Goal: Information Seeking & Learning: Stay updated

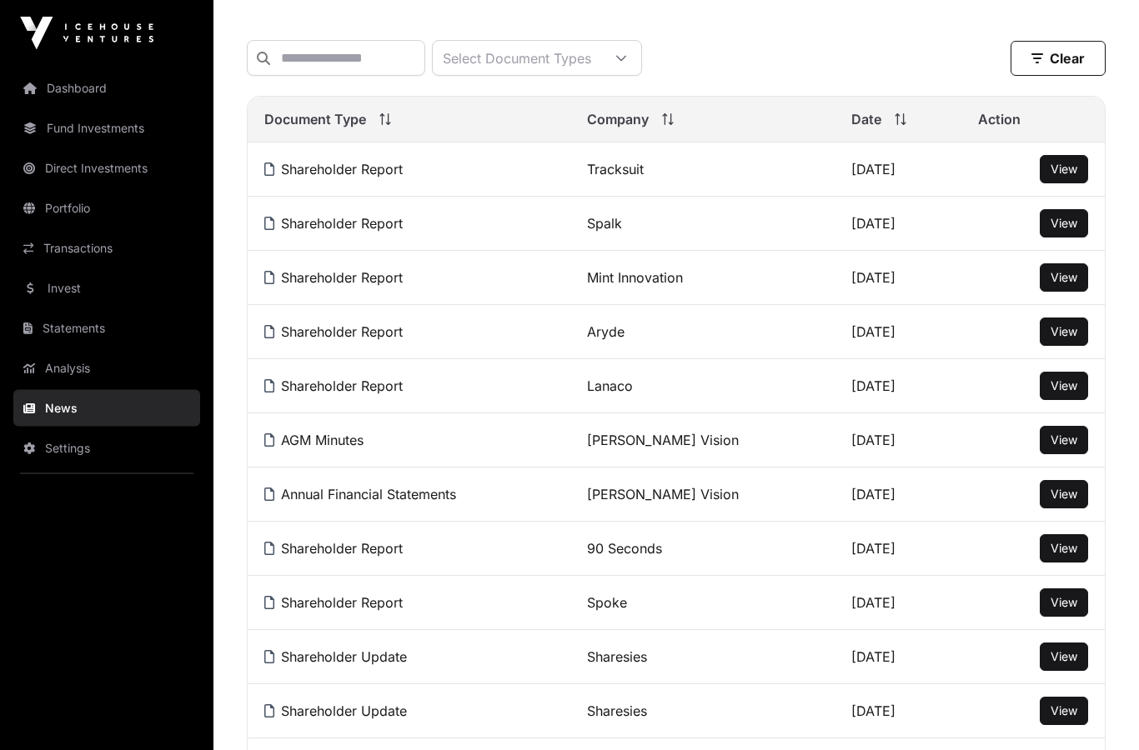
scroll to position [206, 0]
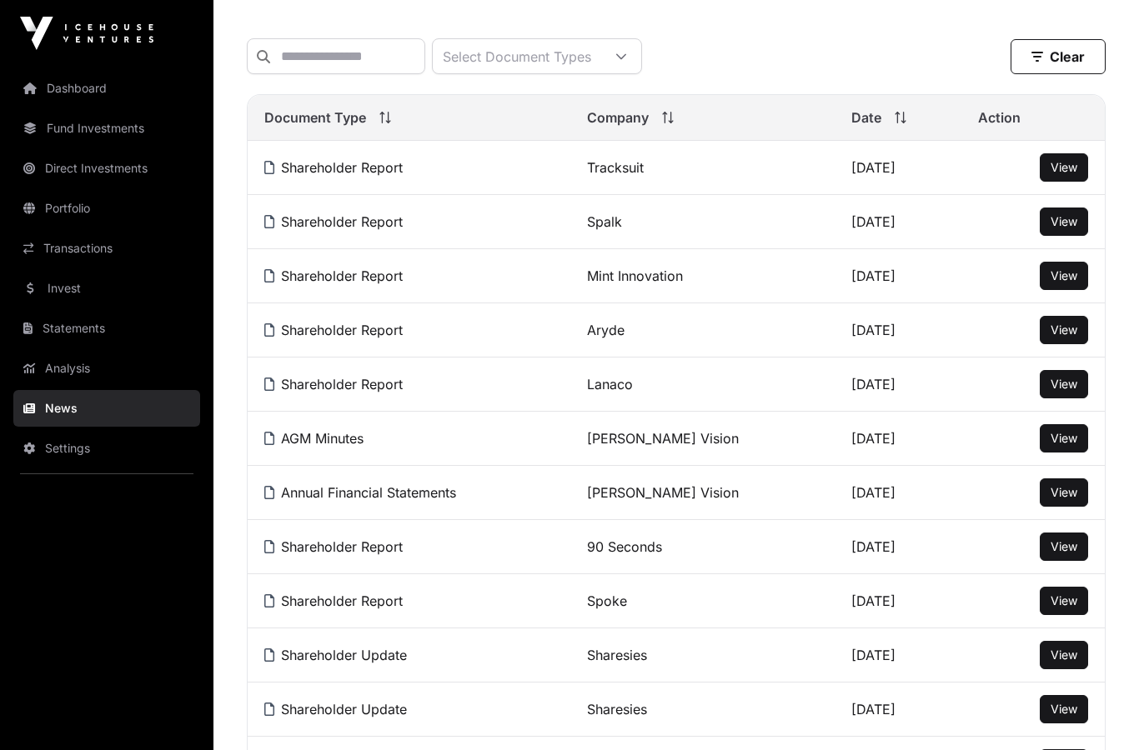
click at [1059, 272] on span "View" at bounding box center [1063, 275] width 27 height 14
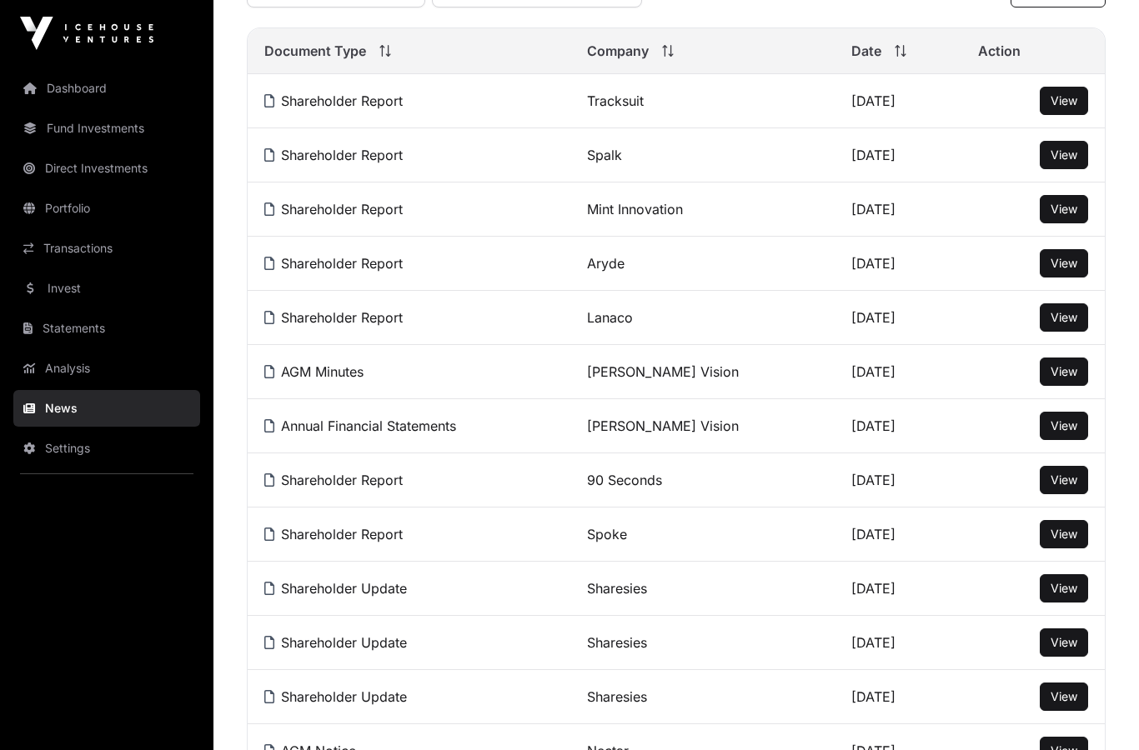
click at [1067, 97] on span "View" at bounding box center [1063, 100] width 27 height 14
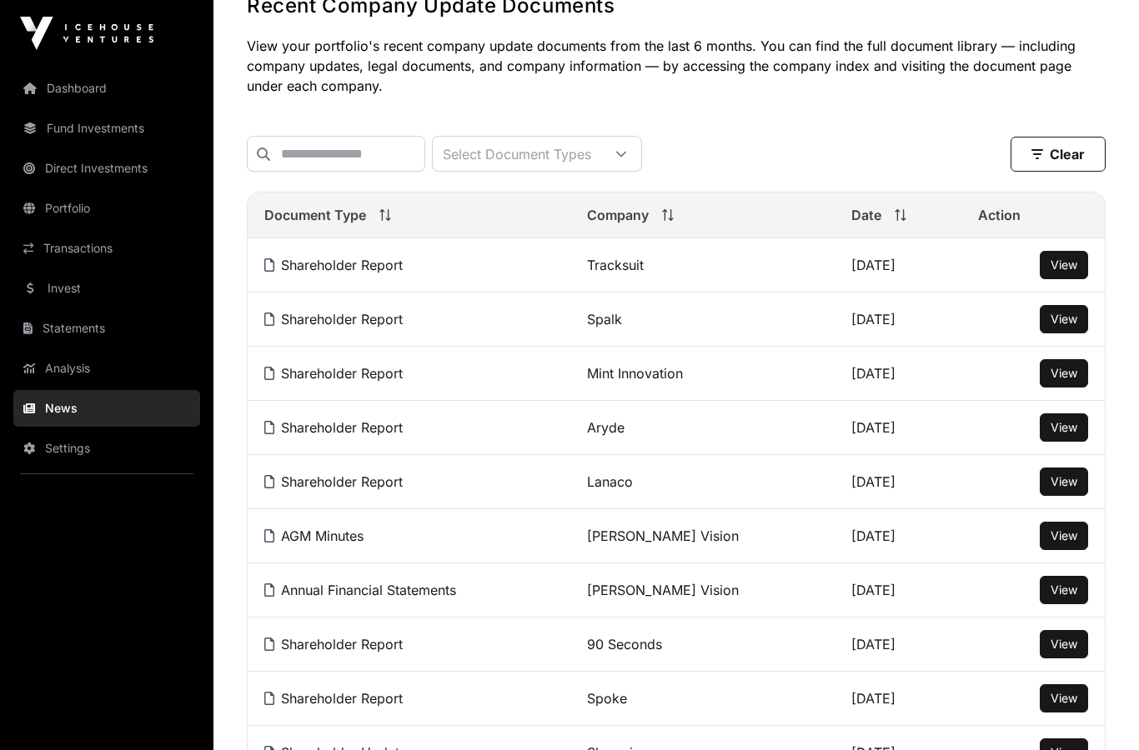
scroll to position [107, 0]
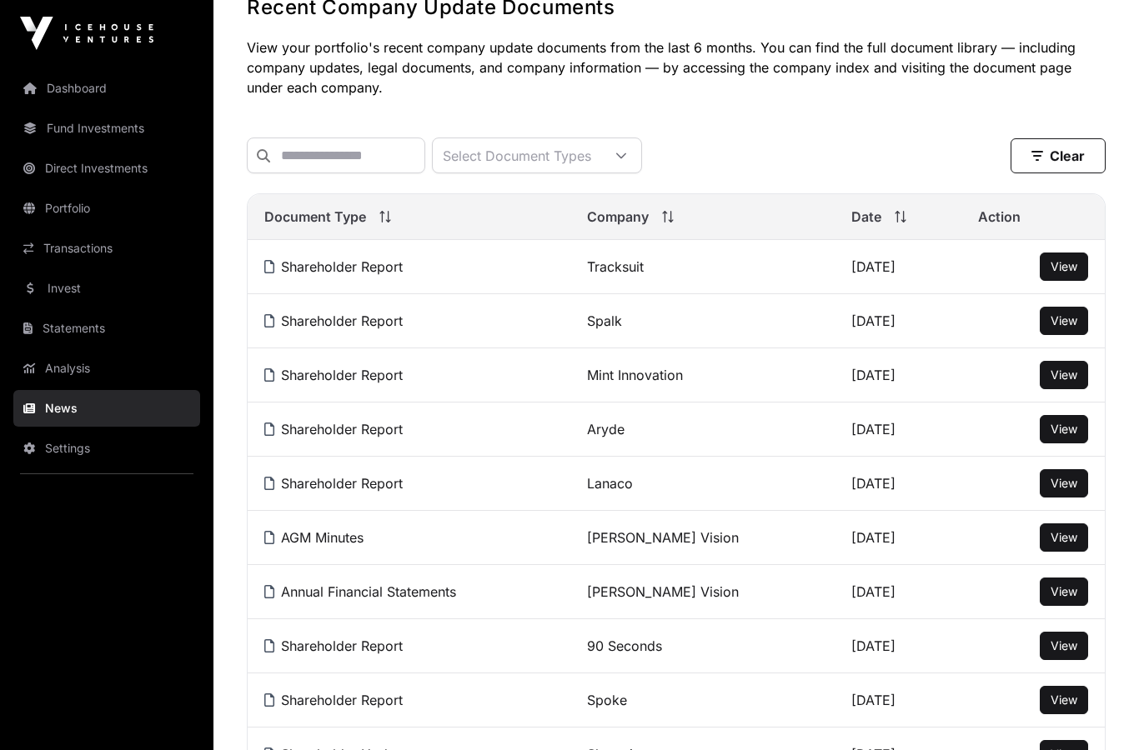
click at [1065, 487] on span "View" at bounding box center [1063, 483] width 27 height 14
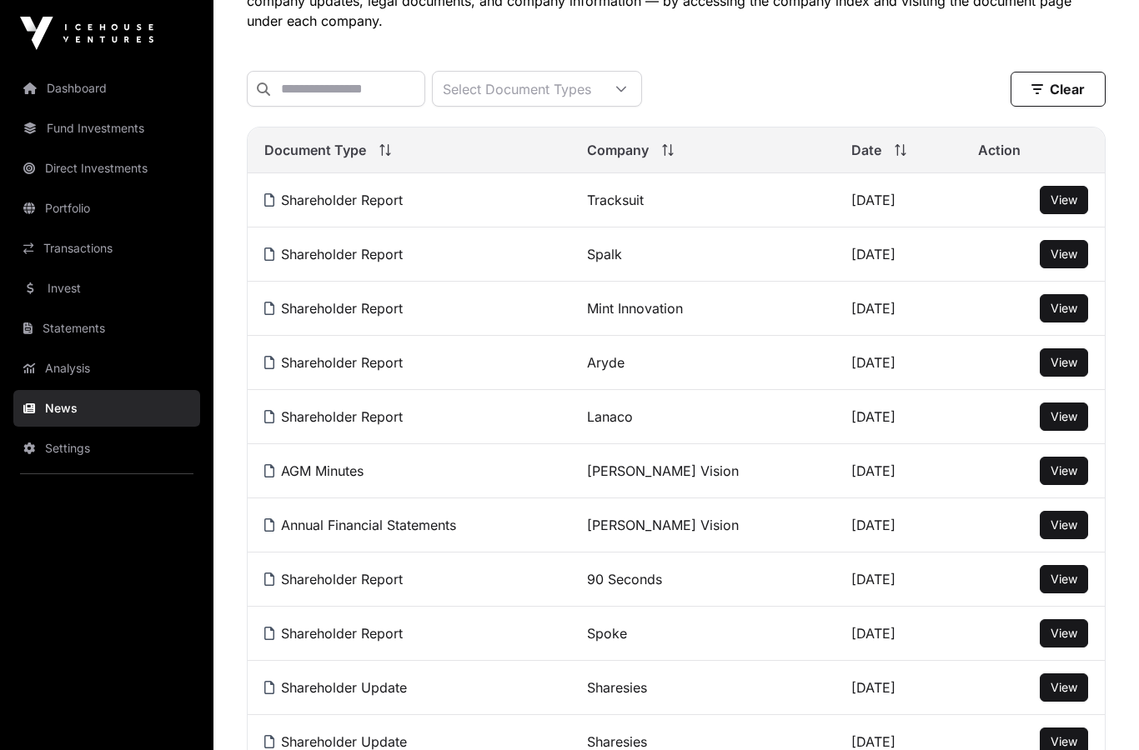
click at [641, 479] on link "[PERSON_NAME] Vision" at bounding box center [663, 471] width 152 height 17
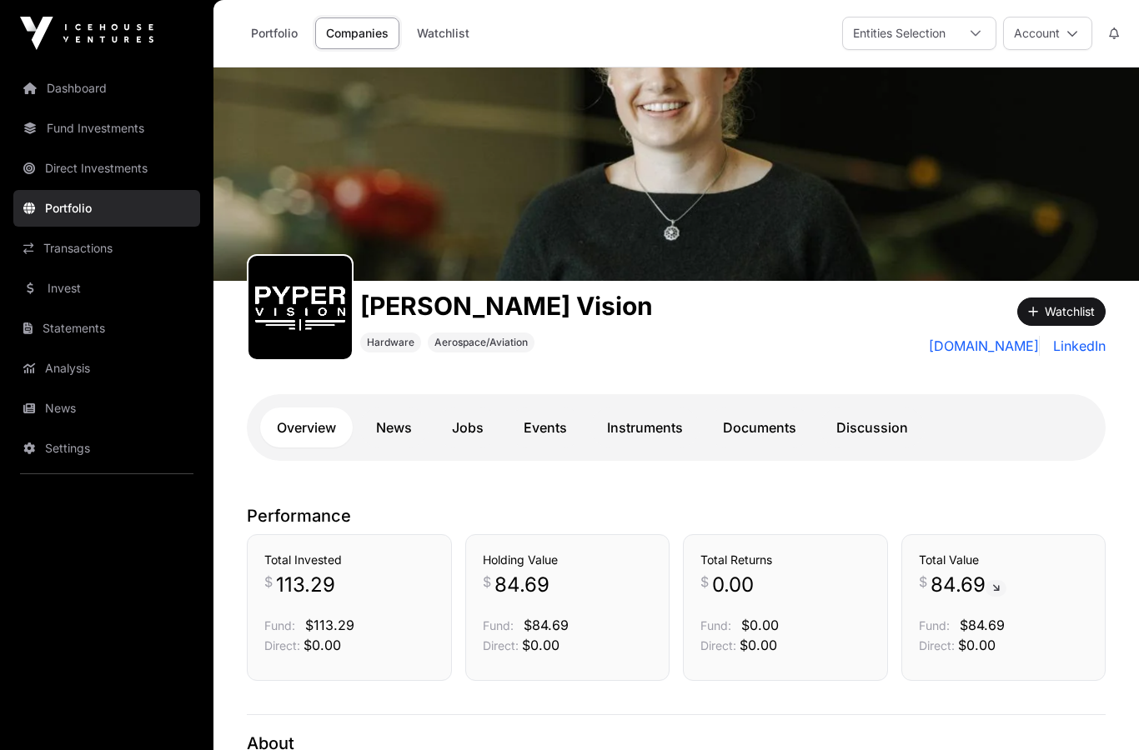
click at [1055, 552] on h3 "Total Value" at bounding box center [1004, 560] width 170 height 17
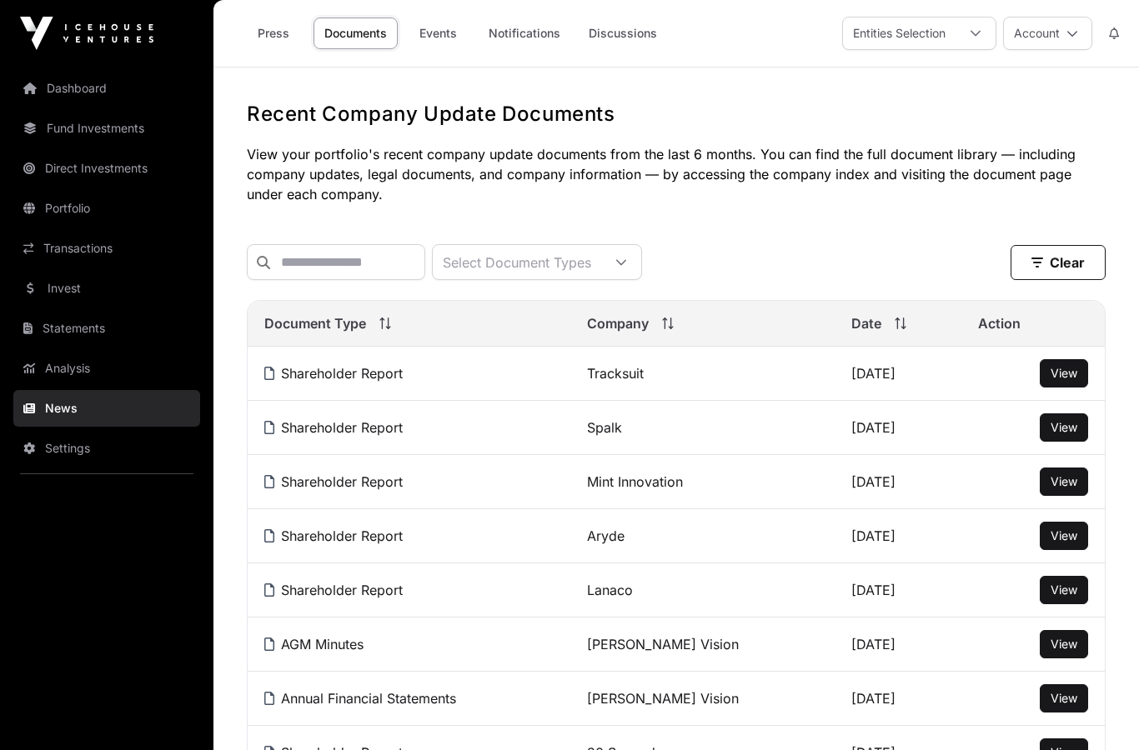
scroll to position [273, 0]
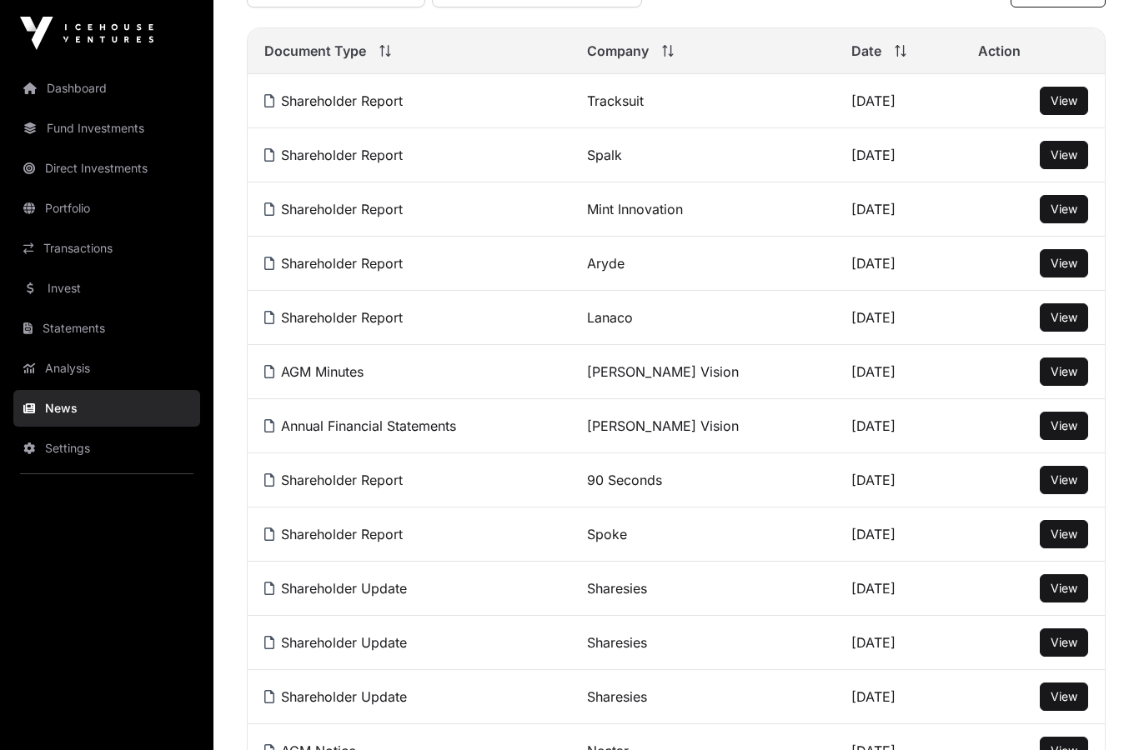
click at [1085, 368] on button "View" at bounding box center [1064, 372] width 48 height 28
click at [1090, 373] on td "View" at bounding box center [1032, 372] width 143 height 54
click at [1058, 373] on span "View" at bounding box center [1063, 371] width 27 height 14
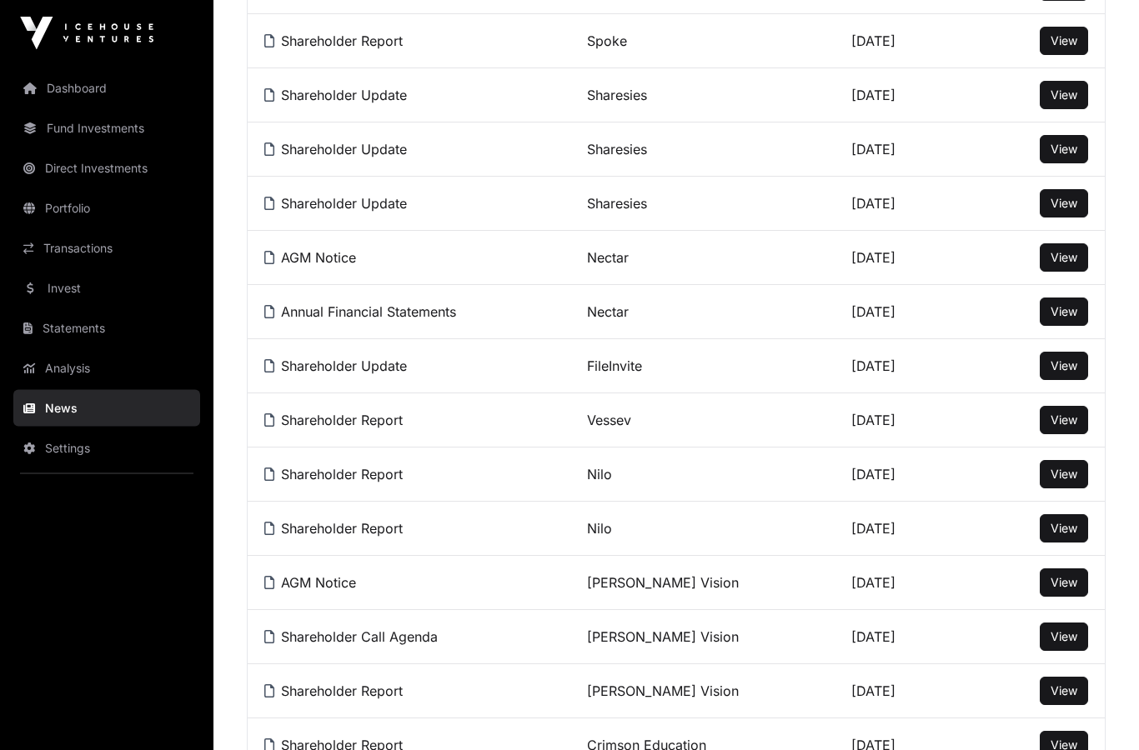
scroll to position [781, 0]
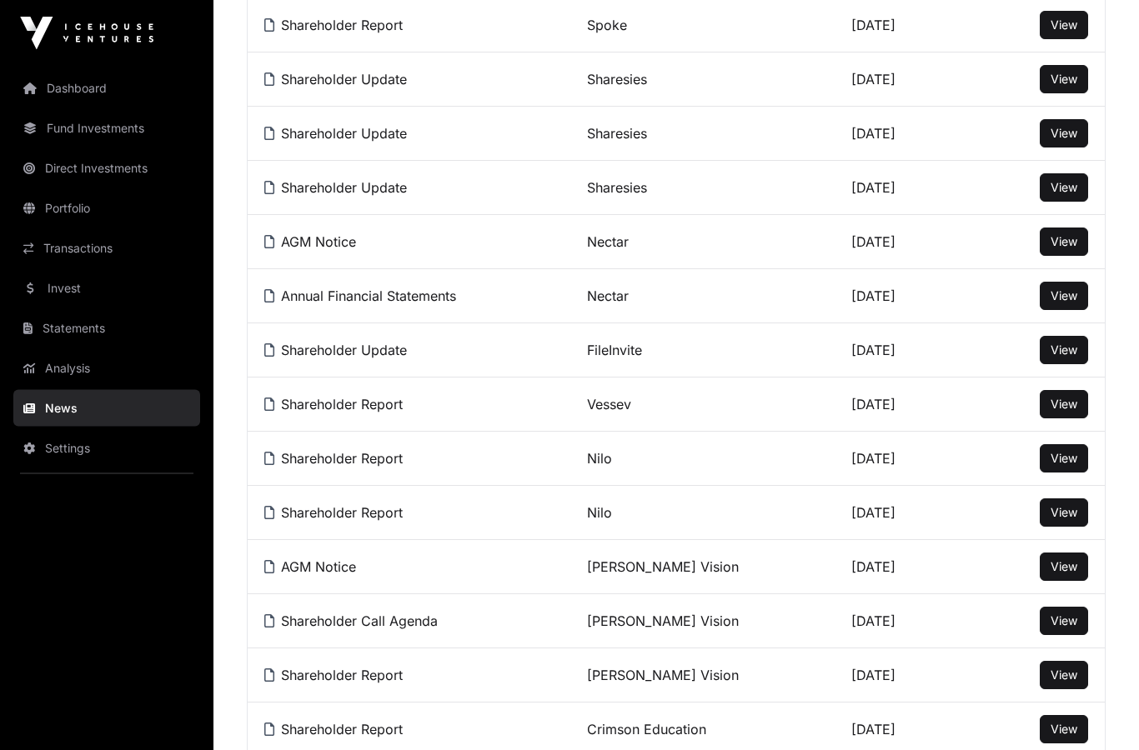
click at [1063, 408] on span "View" at bounding box center [1063, 405] width 27 height 14
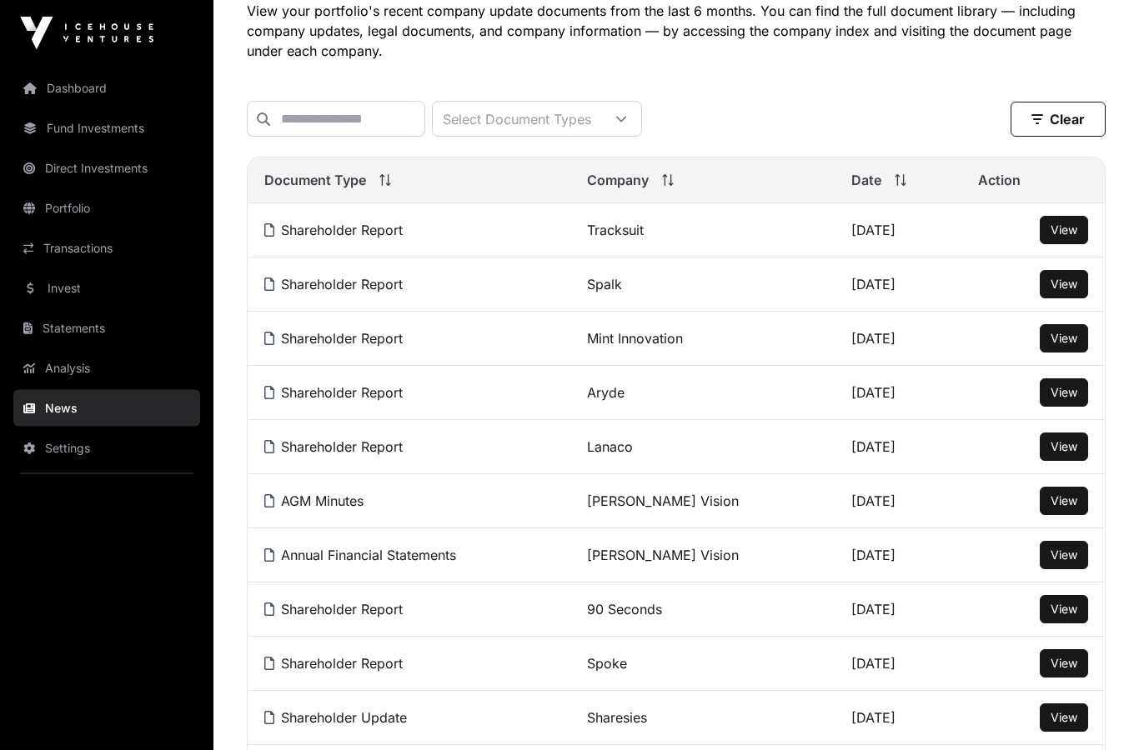
scroll to position [138, 0]
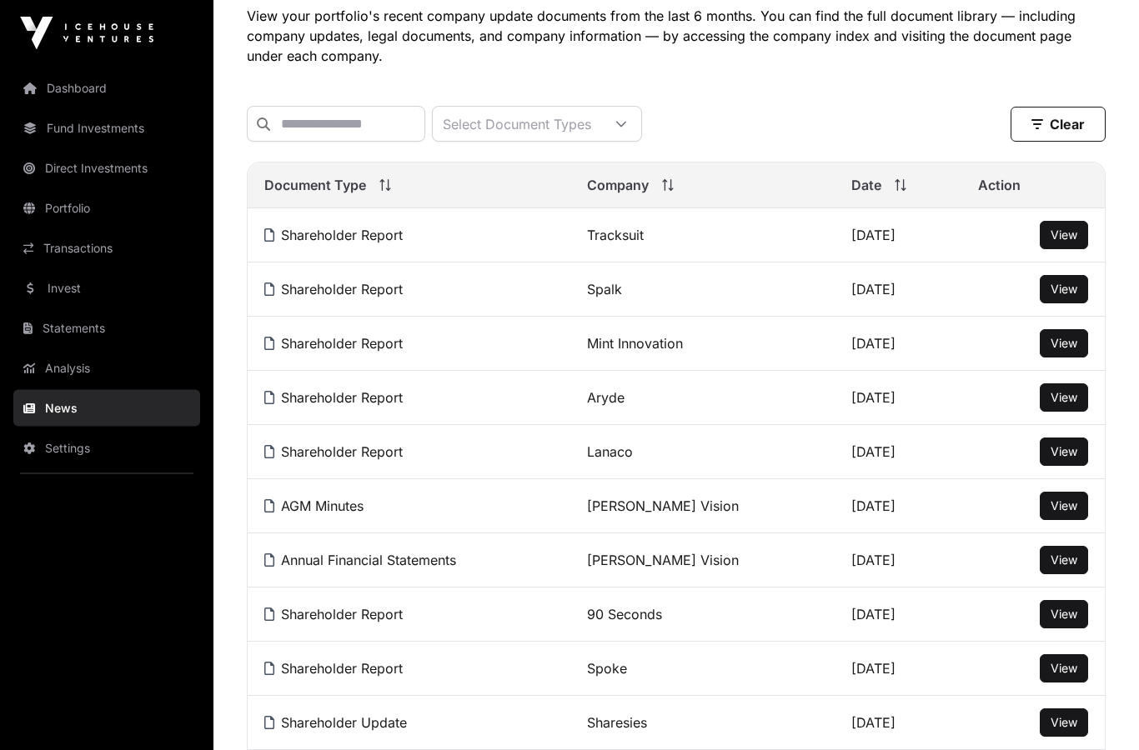
click at [81, 93] on link "Dashboard" at bounding box center [106, 88] width 187 height 37
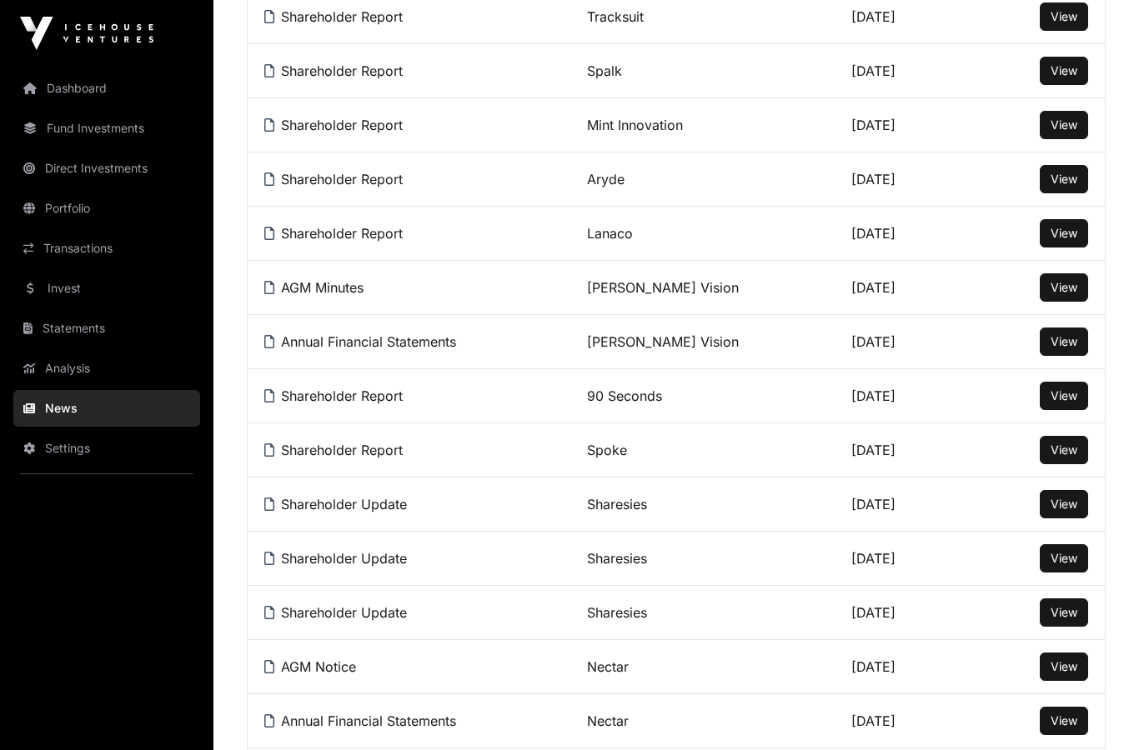
scroll to position [365, 0]
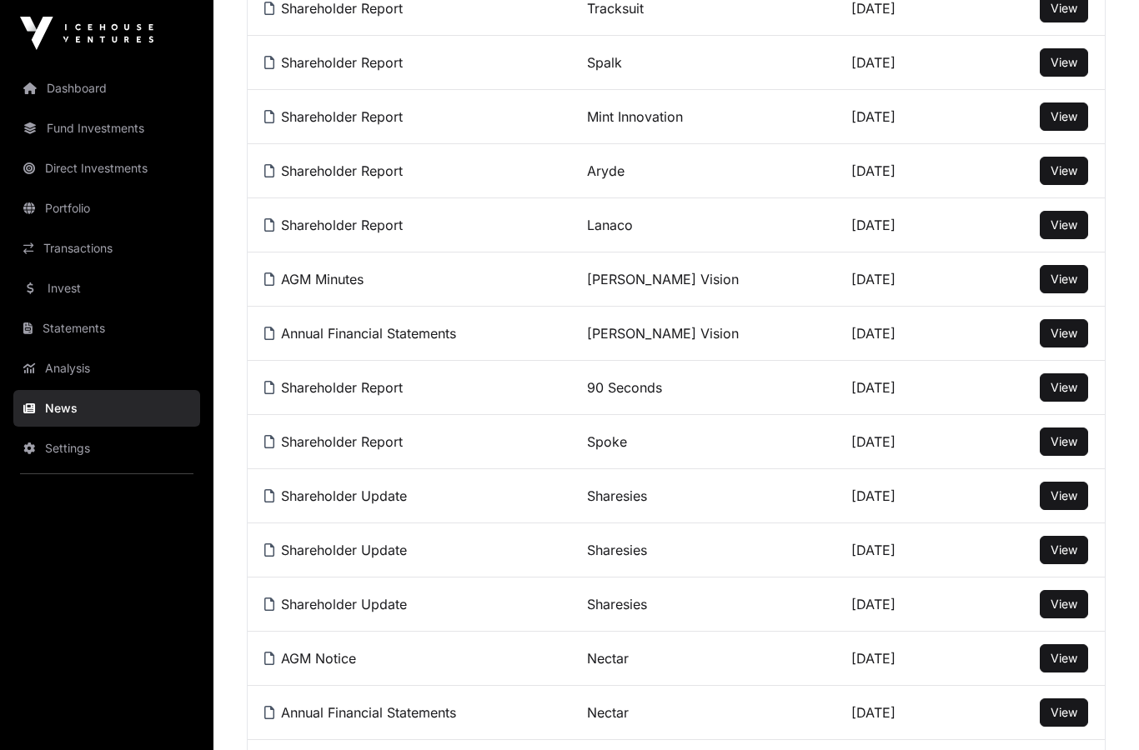
click at [1069, 487] on button "View" at bounding box center [1064, 496] width 48 height 28
click at [1060, 497] on span "View" at bounding box center [1063, 496] width 27 height 14
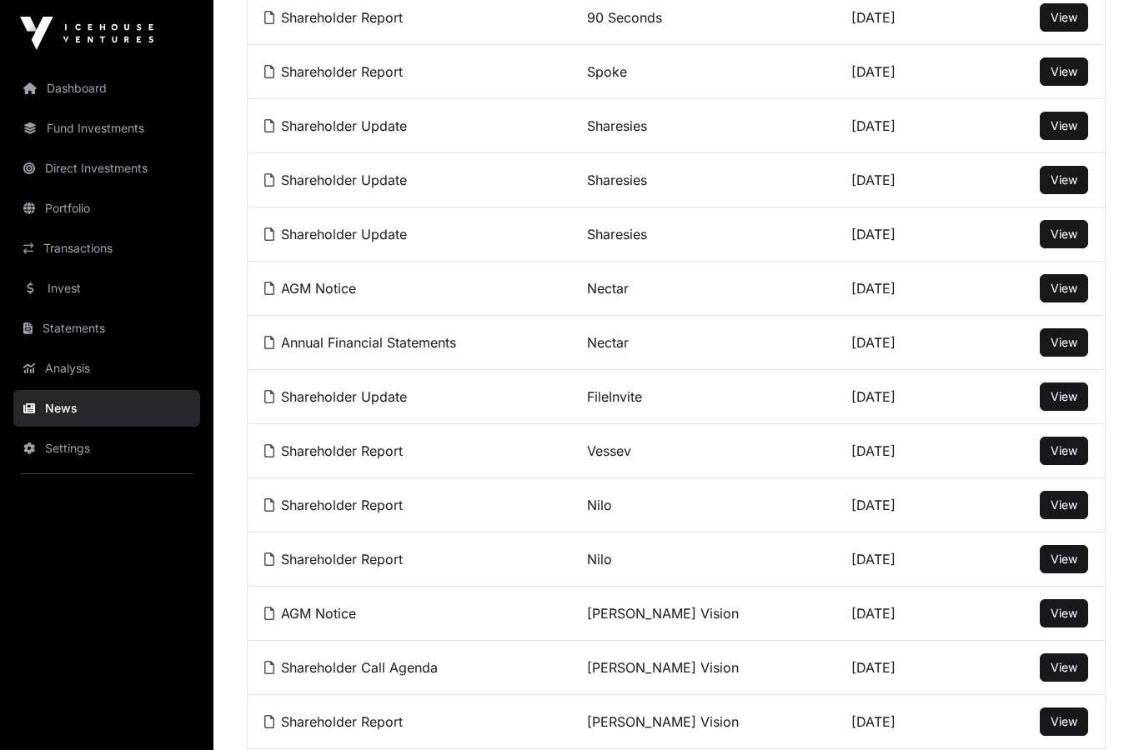
scroll to position [734, 0]
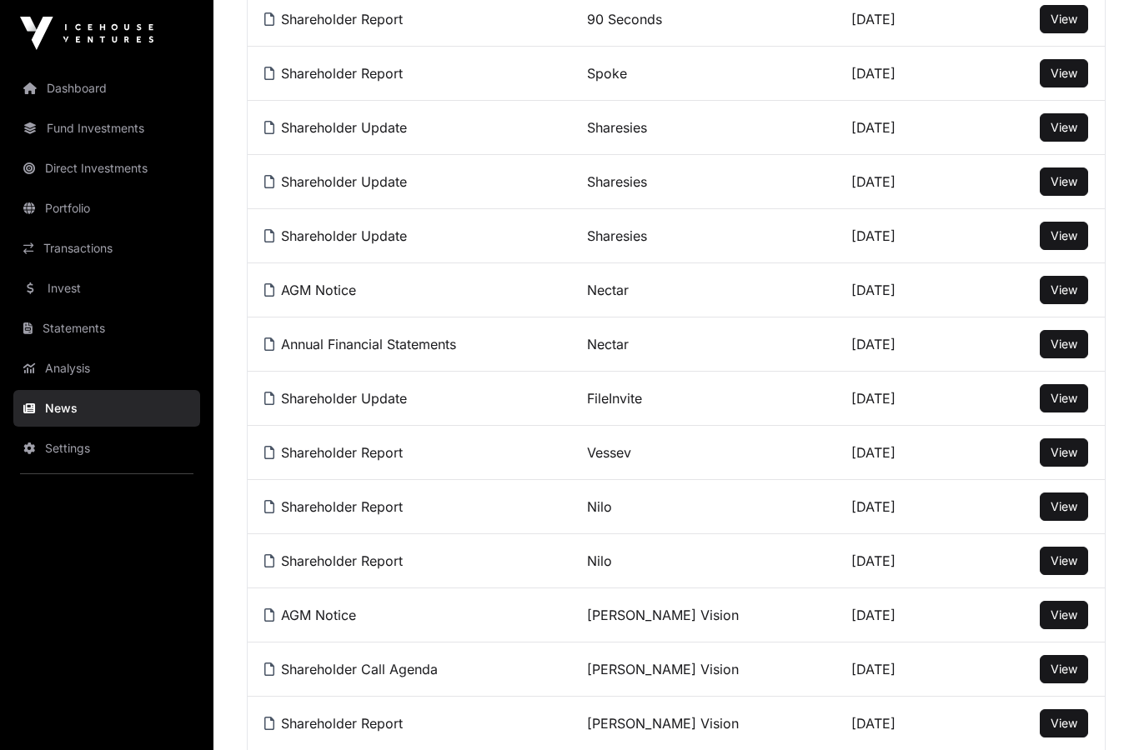
click at [1062, 451] on span "View" at bounding box center [1063, 452] width 27 height 14
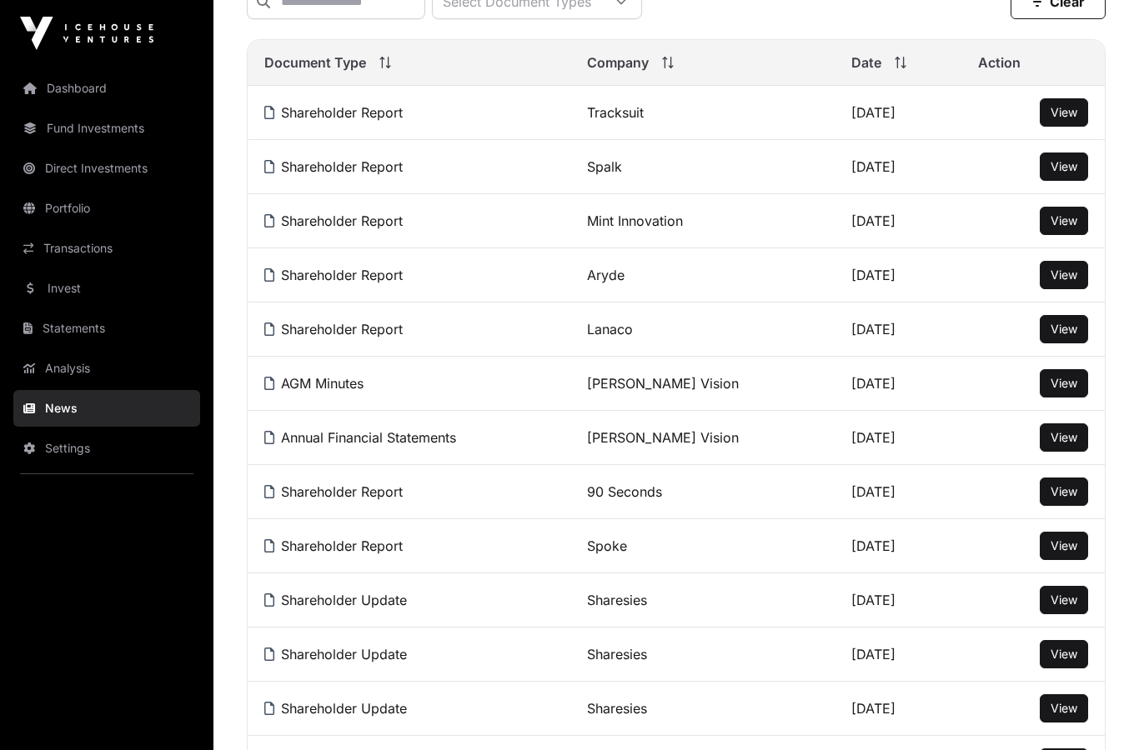
scroll to position [258, 0]
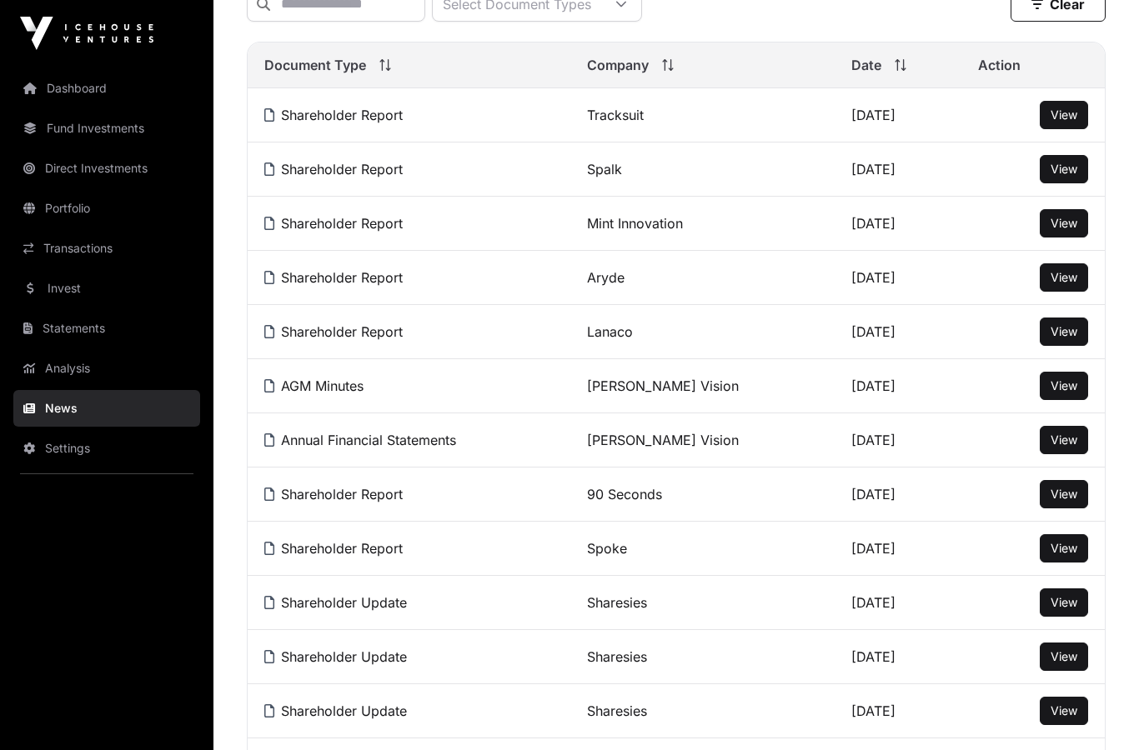
click at [1062, 224] on span "View" at bounding box center [1063, 223] width 27 height 14
